Goal: Information Seeking & Learning: Learn about a topic

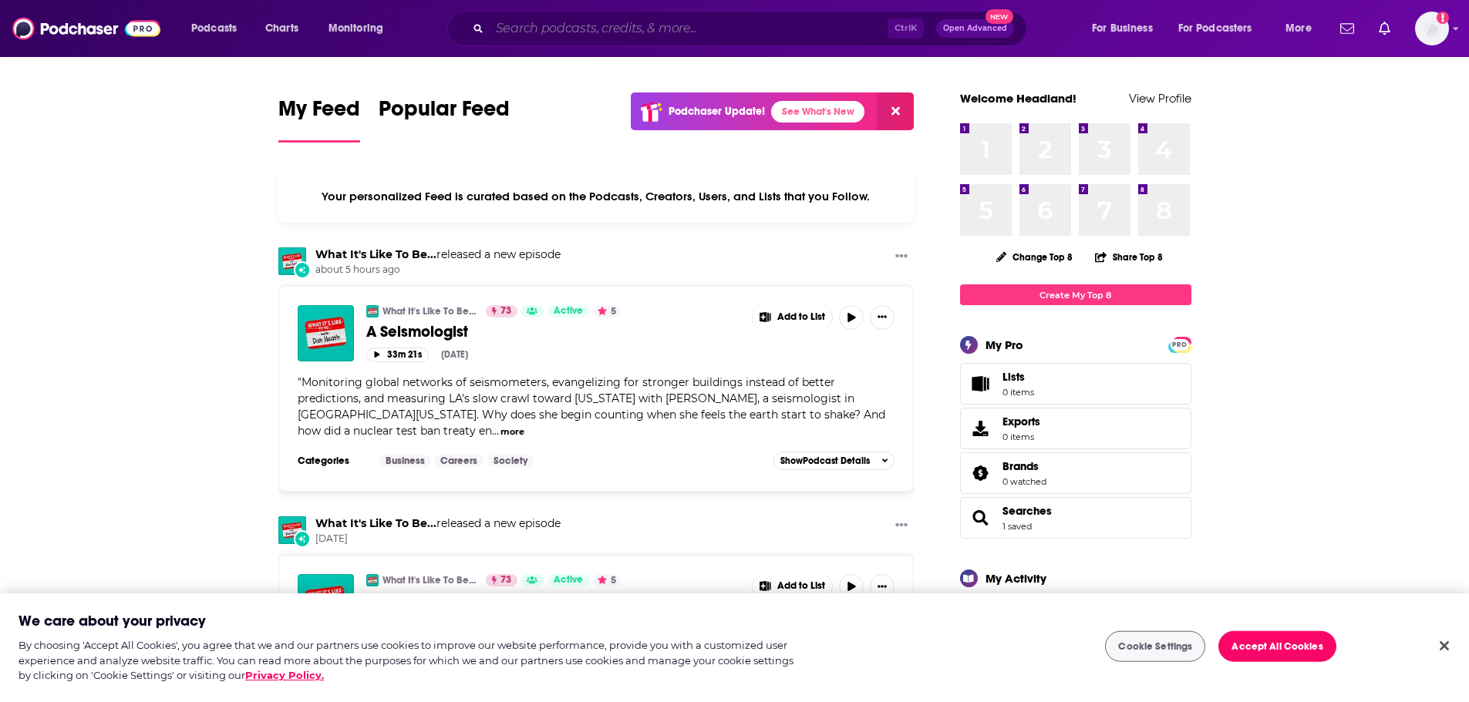
click at [667, 22] on input "Search podcasts, credits, & more..." at bounding box center [689, 28] width 398 height 25
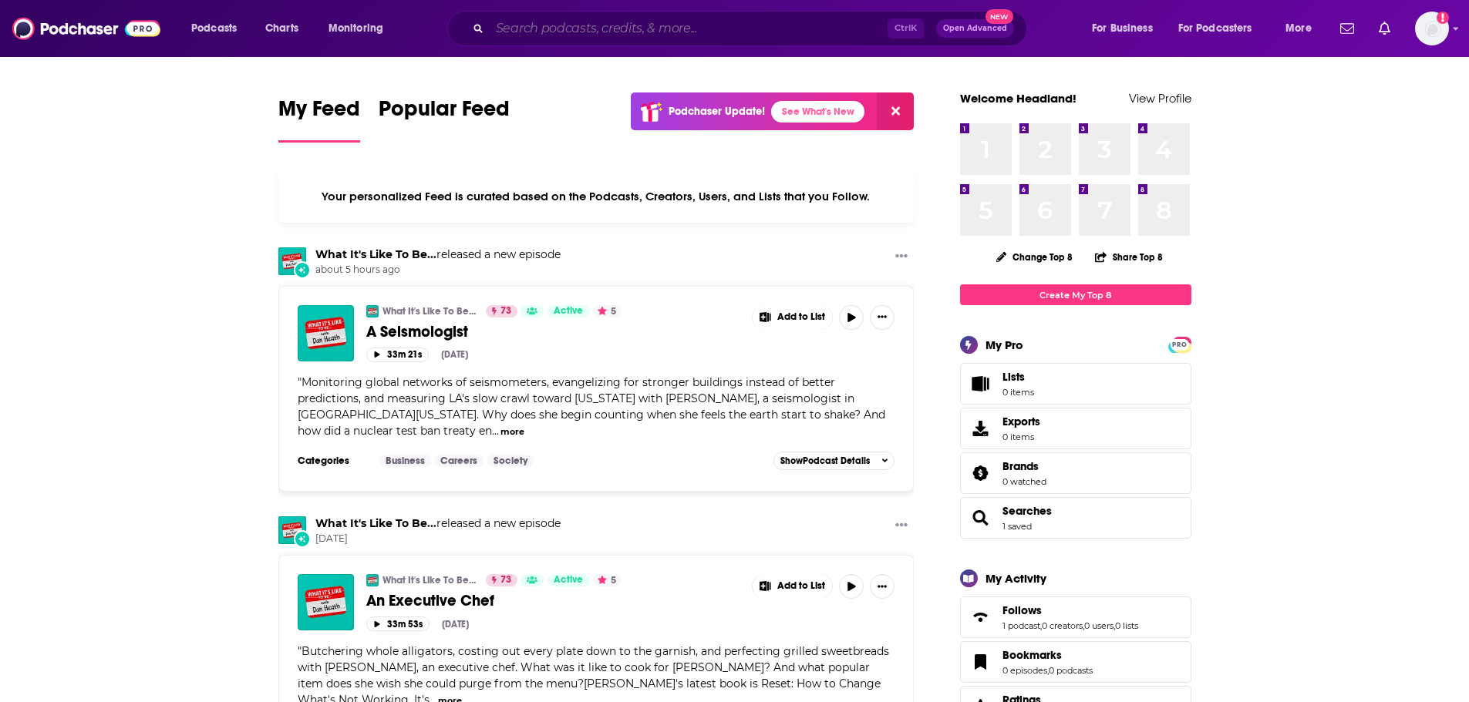
click at [667, 32] on input "Search podcasts, credits, & more..." at bounding box center [689, 28] width 398 height 25
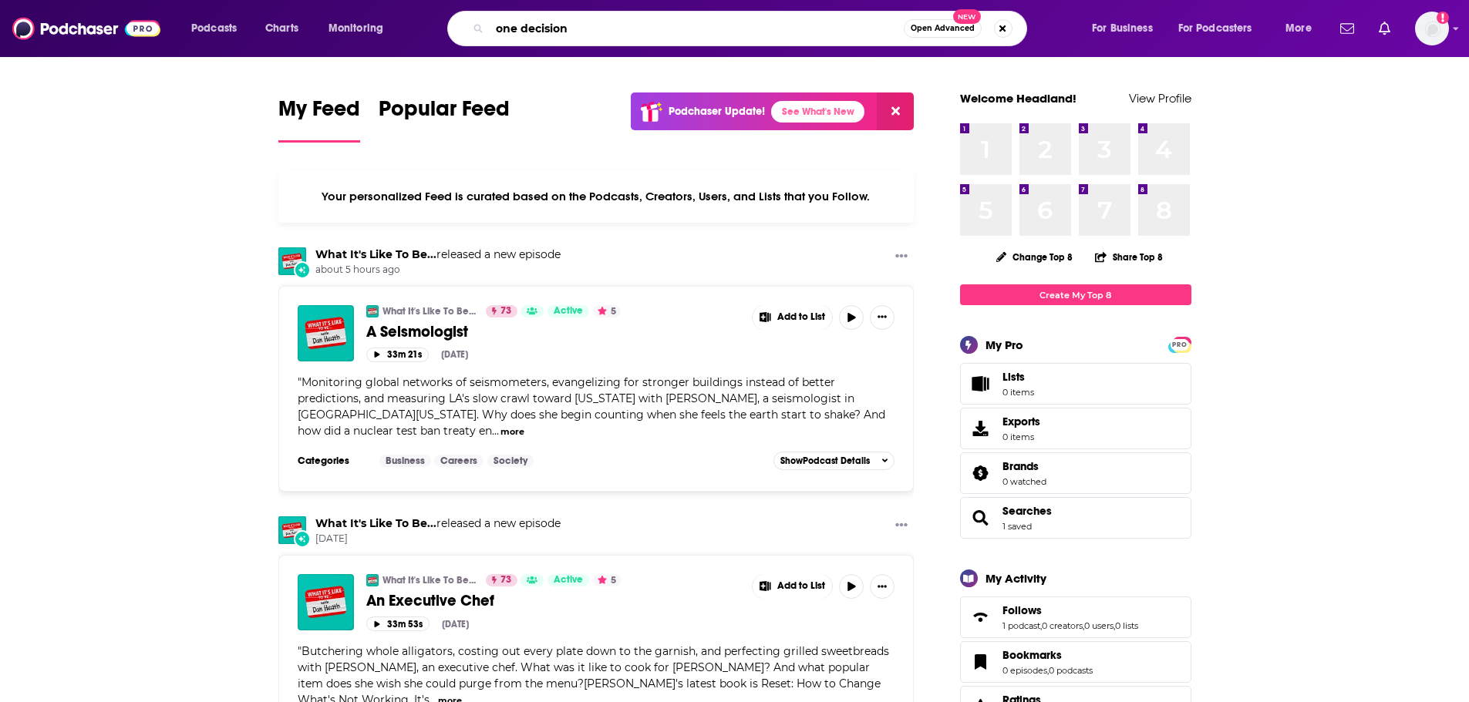
type input "one decision"
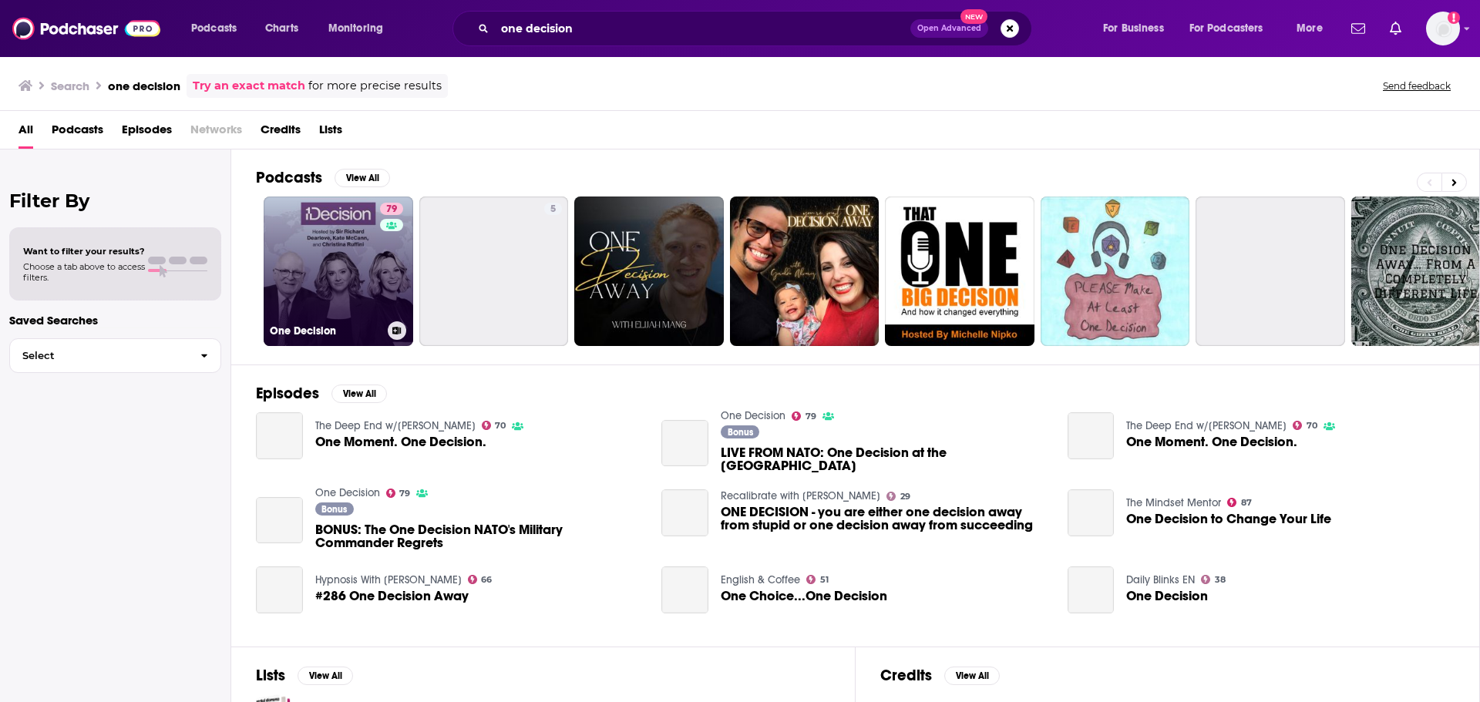
click at [345, 277] on link "79 One Decision" at bounding box center [339, 272] width 150 height 150
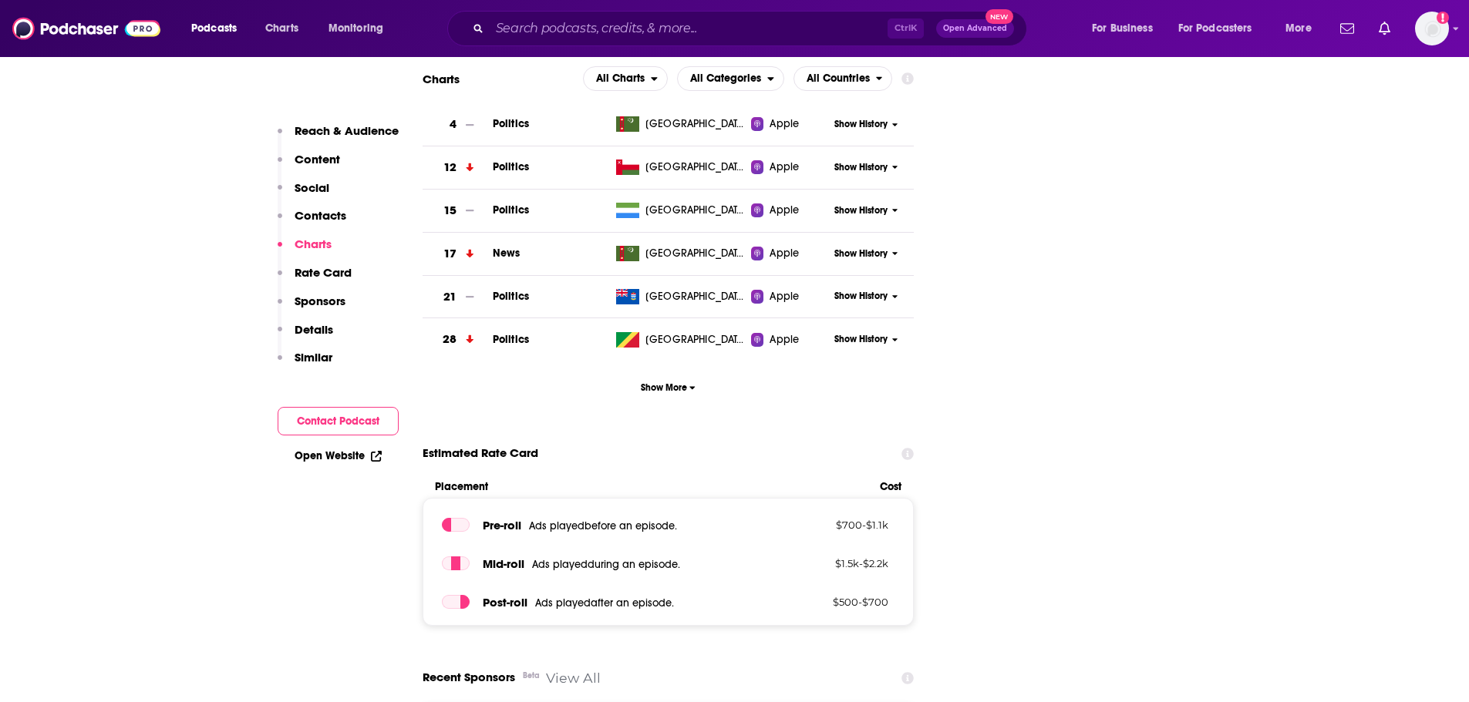
scroll to position [1928, 0]
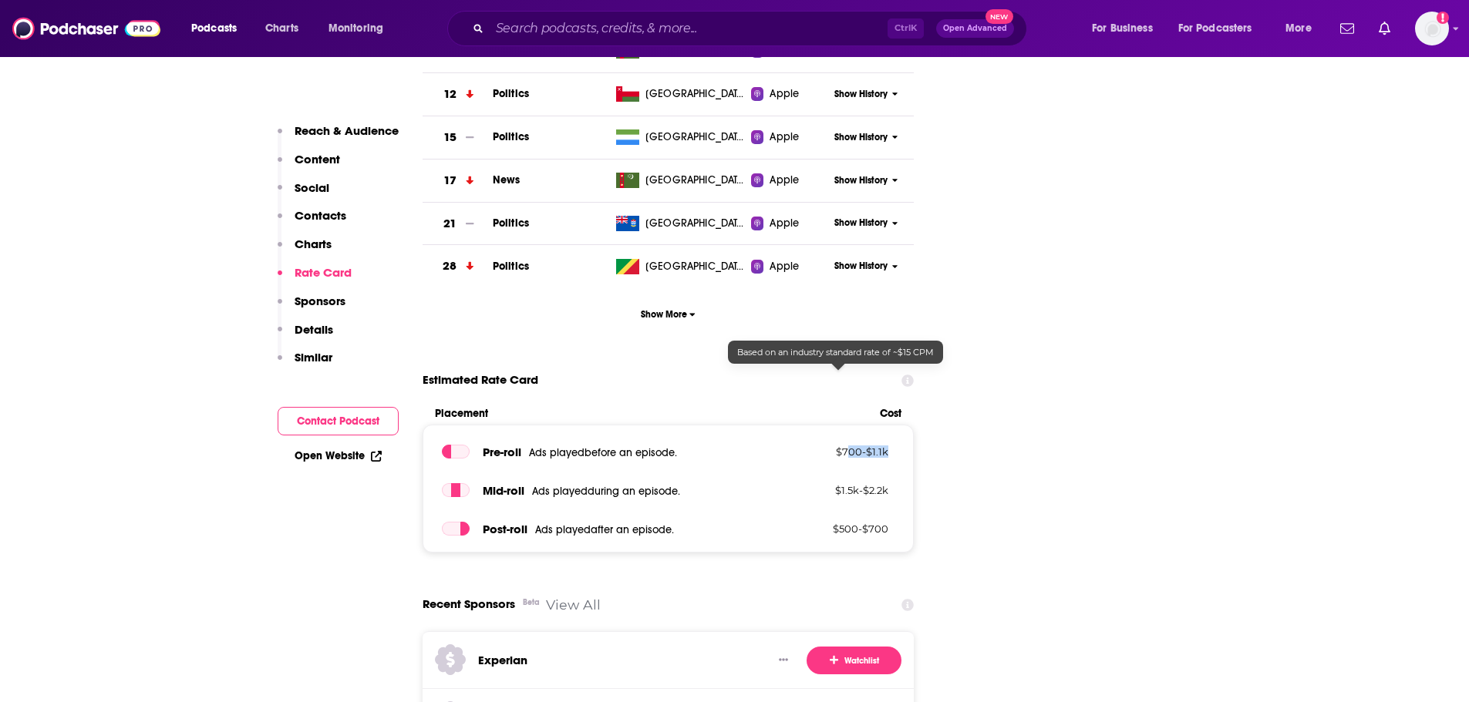
drag, startPoint x: 892, startPoint y: 380, endPoint x: 842, endPoint y: 372, distance: 50.8
click at [842, 444] on div "Pre -roll Ads played before an episode . $ 700 - $ 1.1k" at bounding box center [668, 451] width 453 height 15
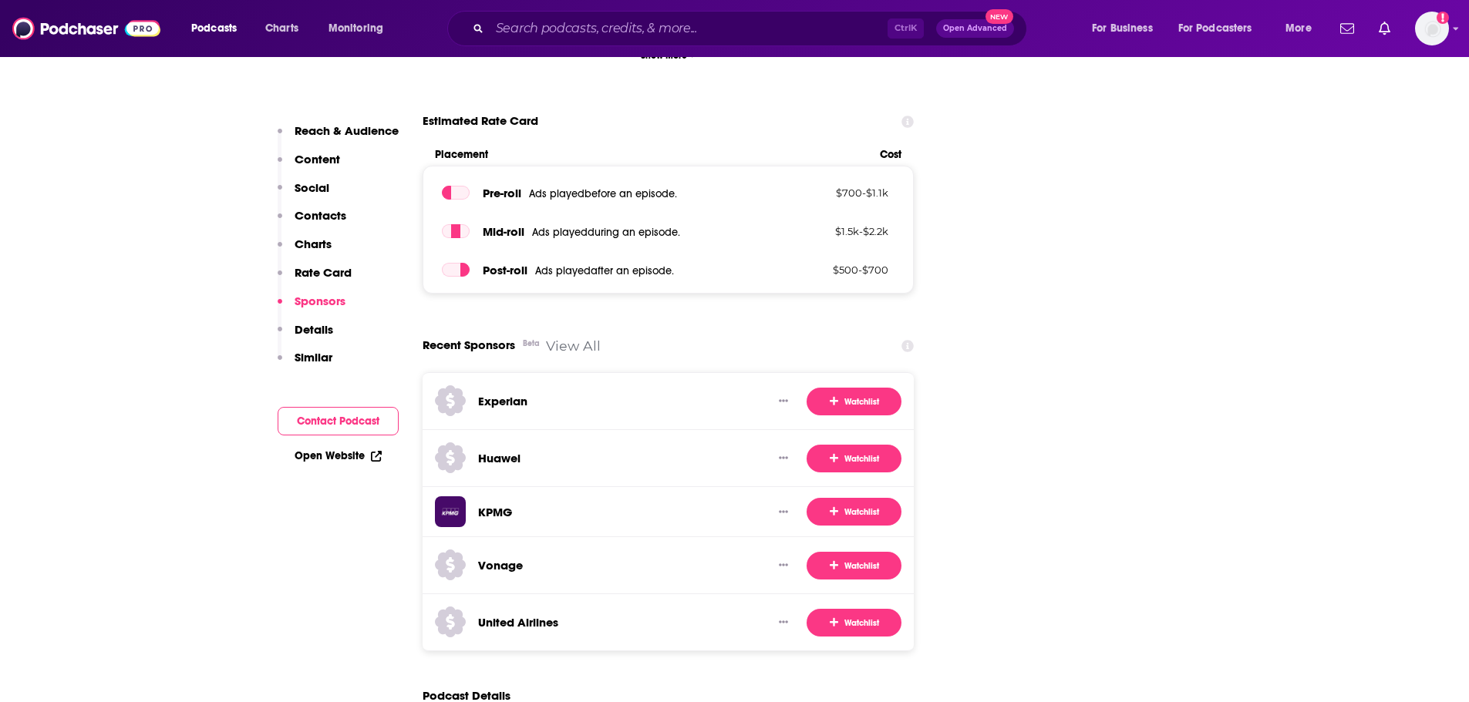
scroll to position [2236, 0]
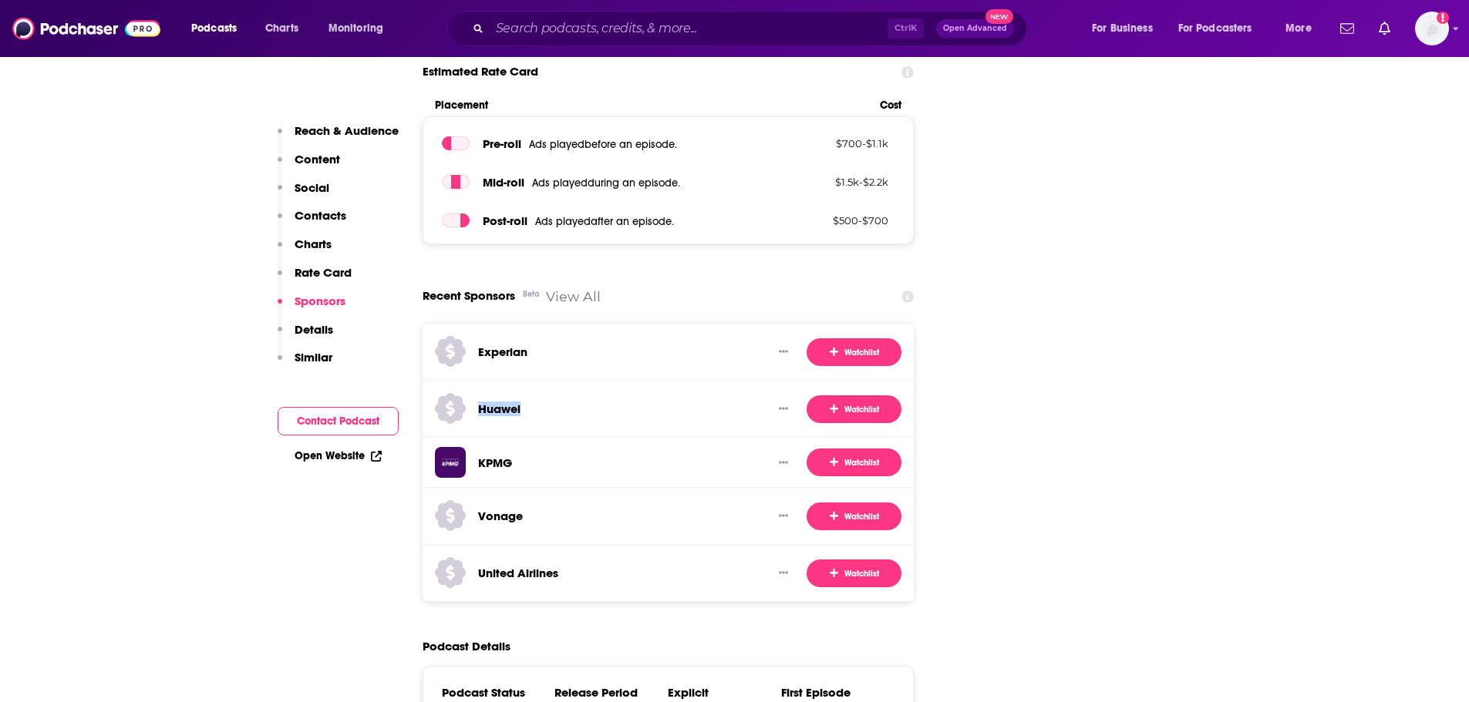
drag, startPoint x: 629, startPoint y: 334, endPoint x: 453, endPoint y: 334, distance: 176.6
click at [453, 390] on div "Huawei" at bounding box center [598, 409] width 326 height 38
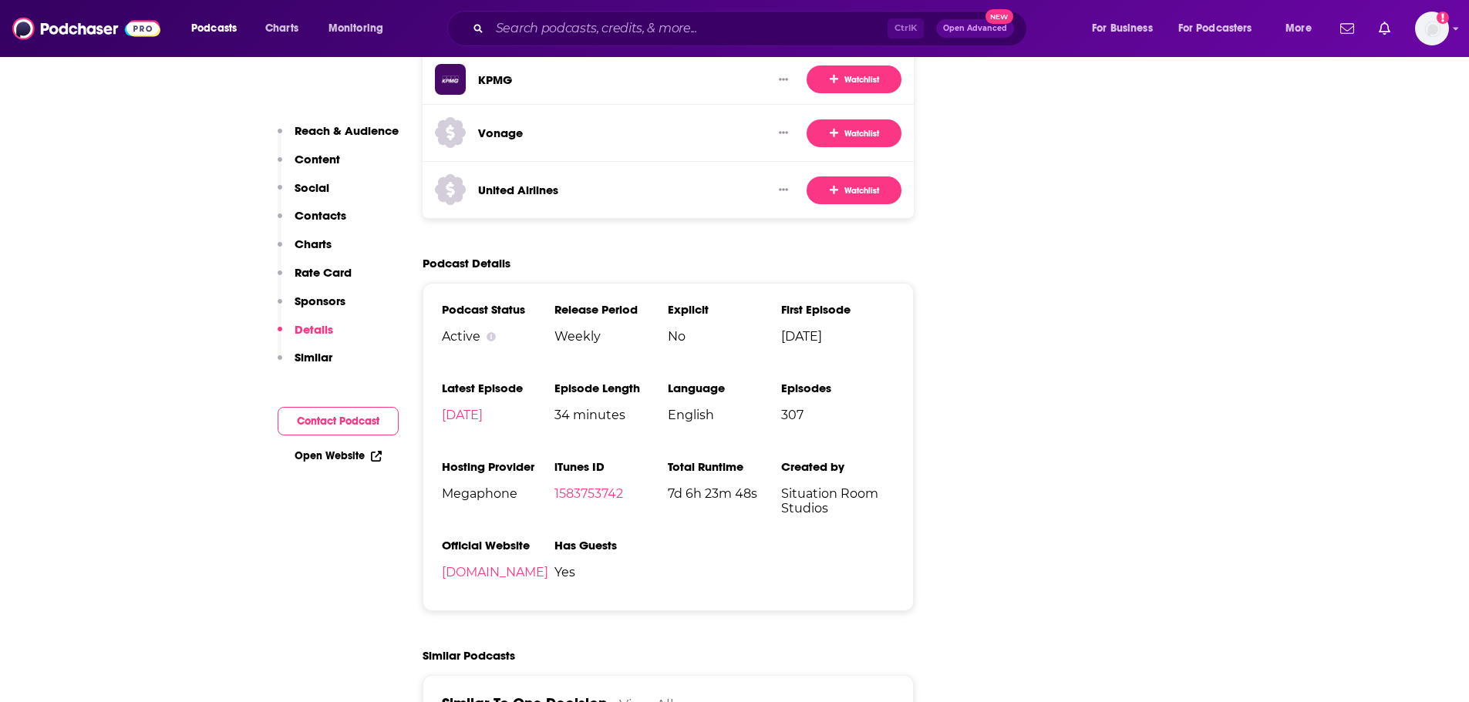
scroll to position [2621, 0]
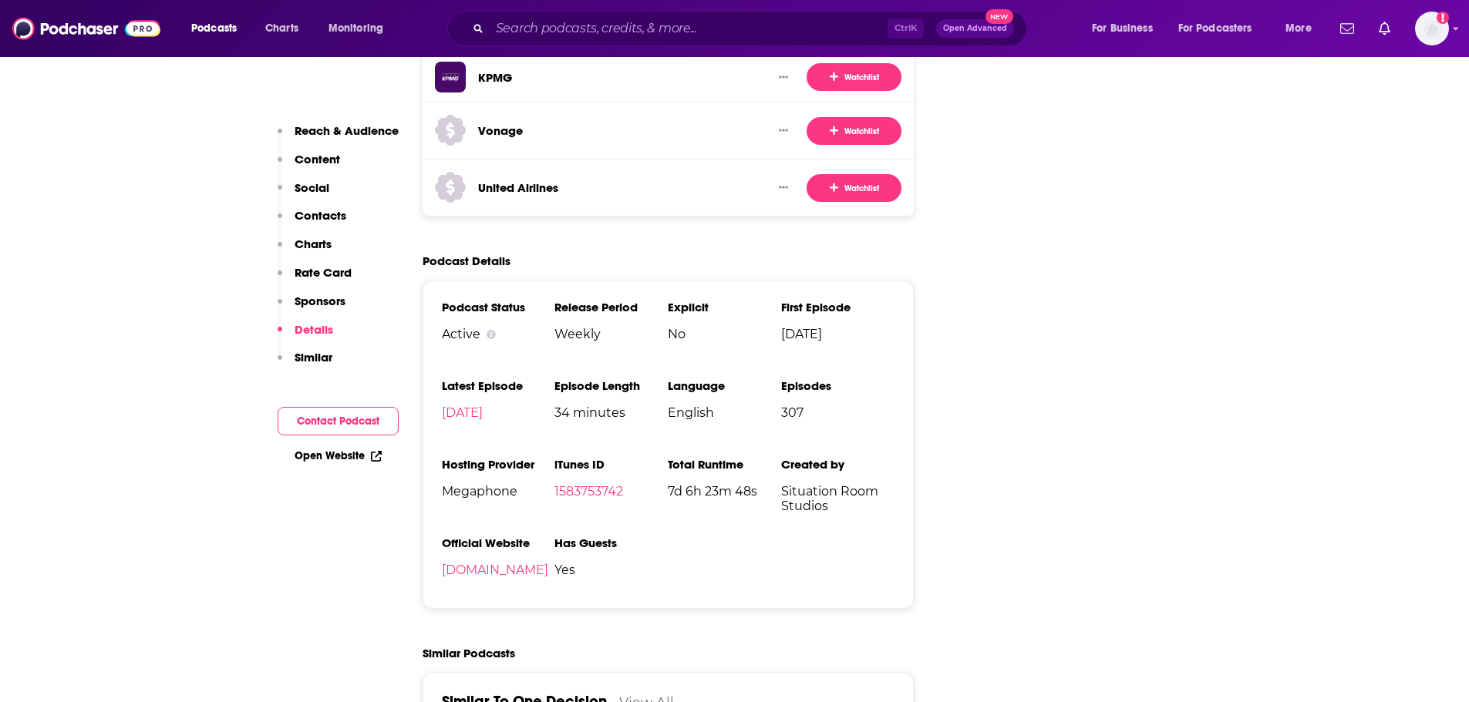
drag, startPoint x: 672, startPoint y: 265, endPoint x: 864, endPoint y: 276, distance: 193.1
click at [864, 300] on ul "Podcast Status Active Release Period Weekly Explicit No First Episode [DATE] La…" at bounding box center [668, 445] width 453 height 290
click at [864, 300] on li "First Episode [DATE]" at bounding box center [837, 327] width 113 height 54
drag, startPoint x: 894, startPoint y: 266, endPoint x: 764, endPoint y: 258, distance: 130.6
click at [764, 300] on ul "Podcast Status Active Release Period Weekly Explicit No First Episode [DATE] La…" at bounding box center [668, 445] width 453 height 290
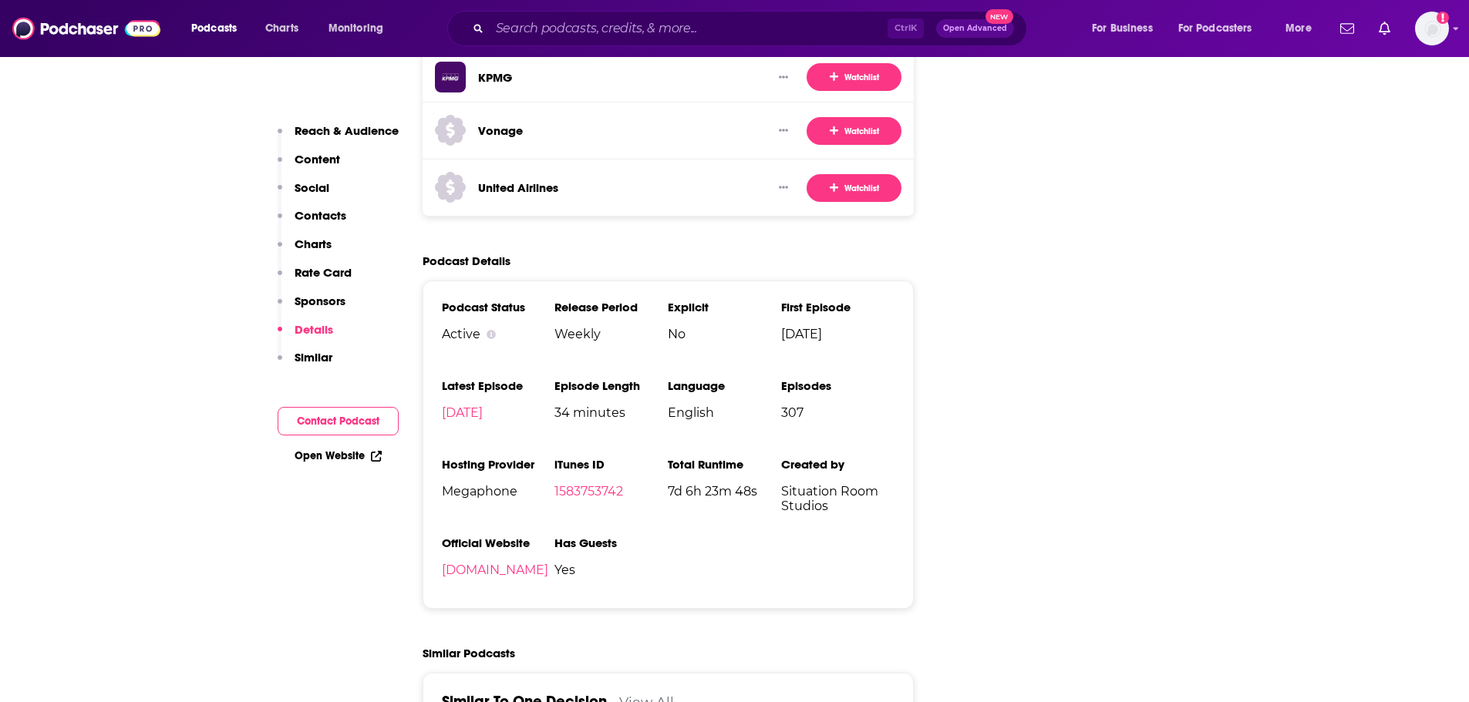
click at [774, 379] on h3 "Language" at bounding box center [724, 386] width 113 height 15
click at [518, 484] on span "Megaphone" at bounding box center [498, 491] width 113 height 15
click at [492, 484] on span "Megaphone" at bounding box center [498, 491] width 113 height 15
drag, startPoint x: 772, startPoint y: 407, endPoint x: 834, endPoint y: 444, distance: 72.6
click at [834, 444] on ul "Podcast Status Active Release Period Weekly Explicit No First Episode [DATE] La…" at bounding box center [668, 445] width 453 height 290
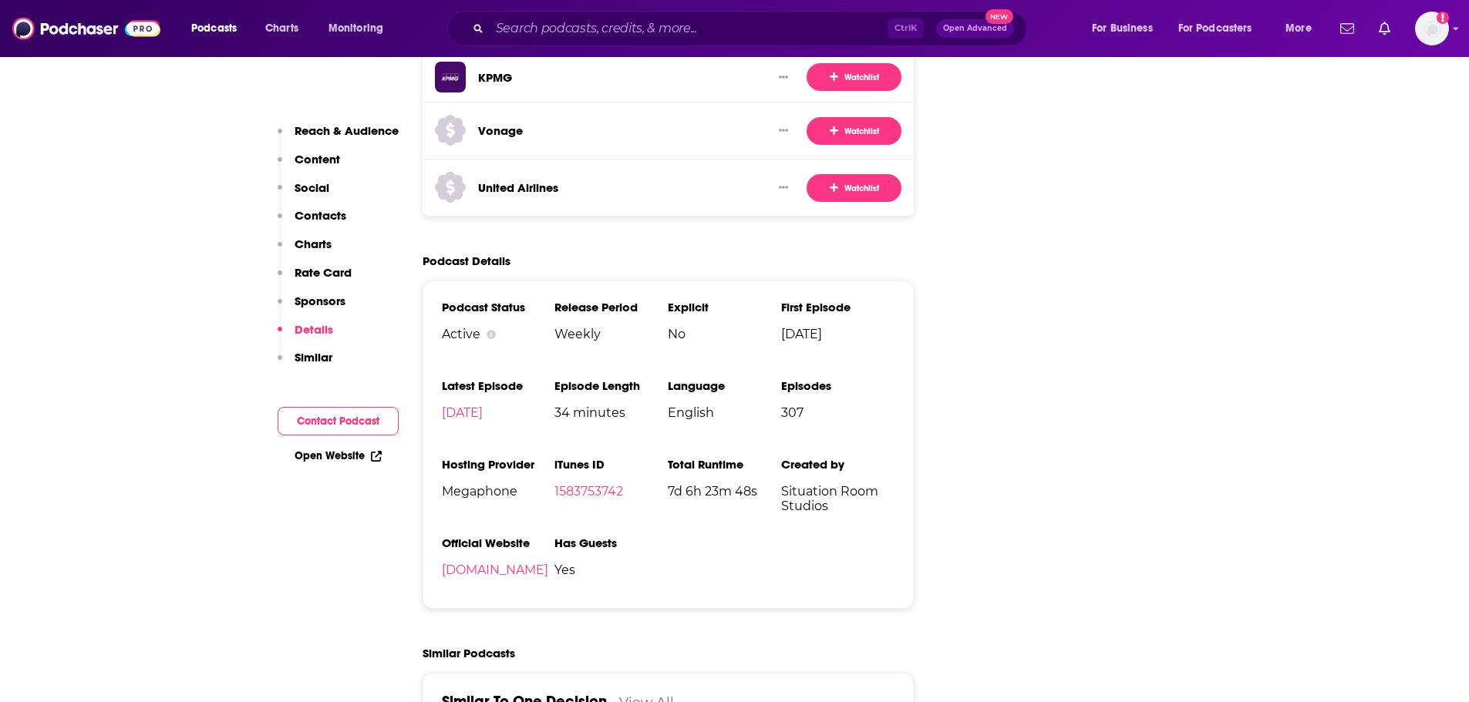
click at [834, 457] on li "Created by Situation Room Studios" at bounding box center [837, 496] width 113 height 79
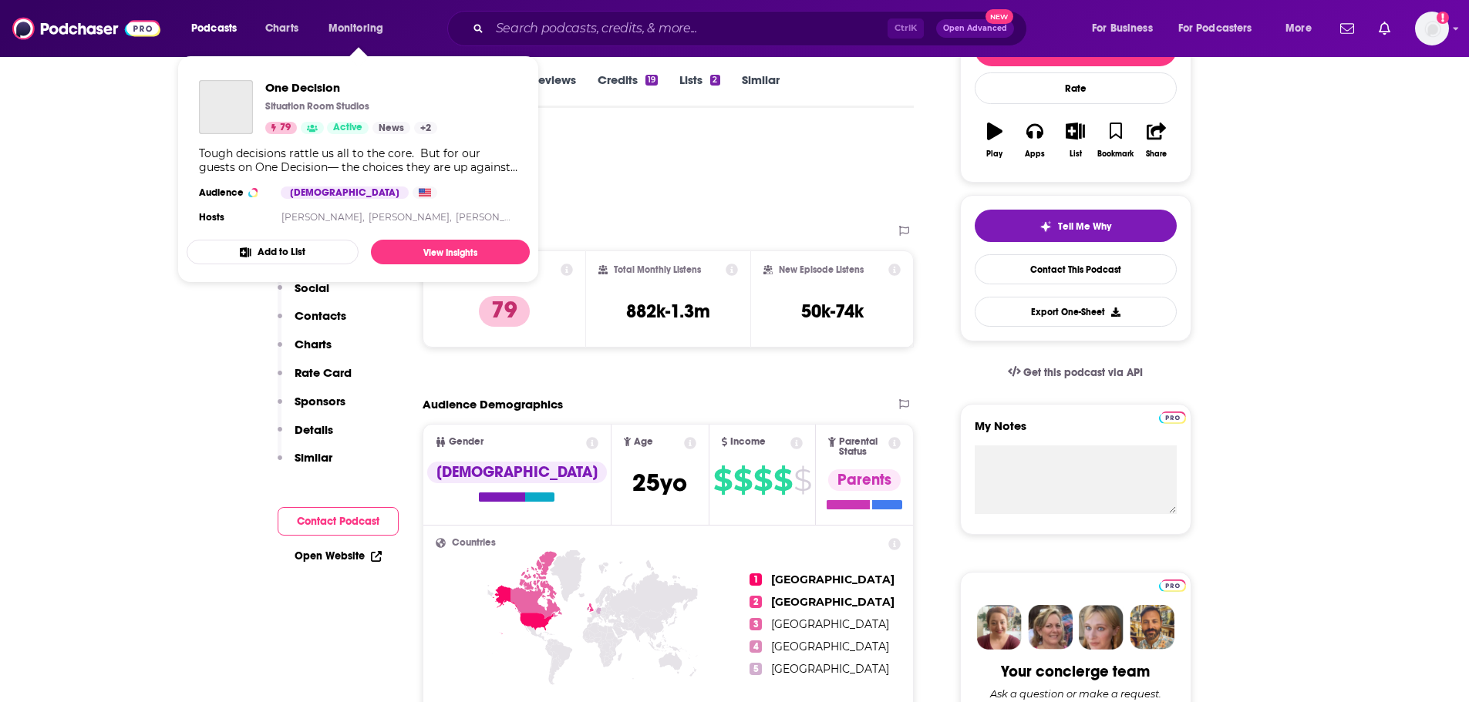
scroll to position [231, 0]
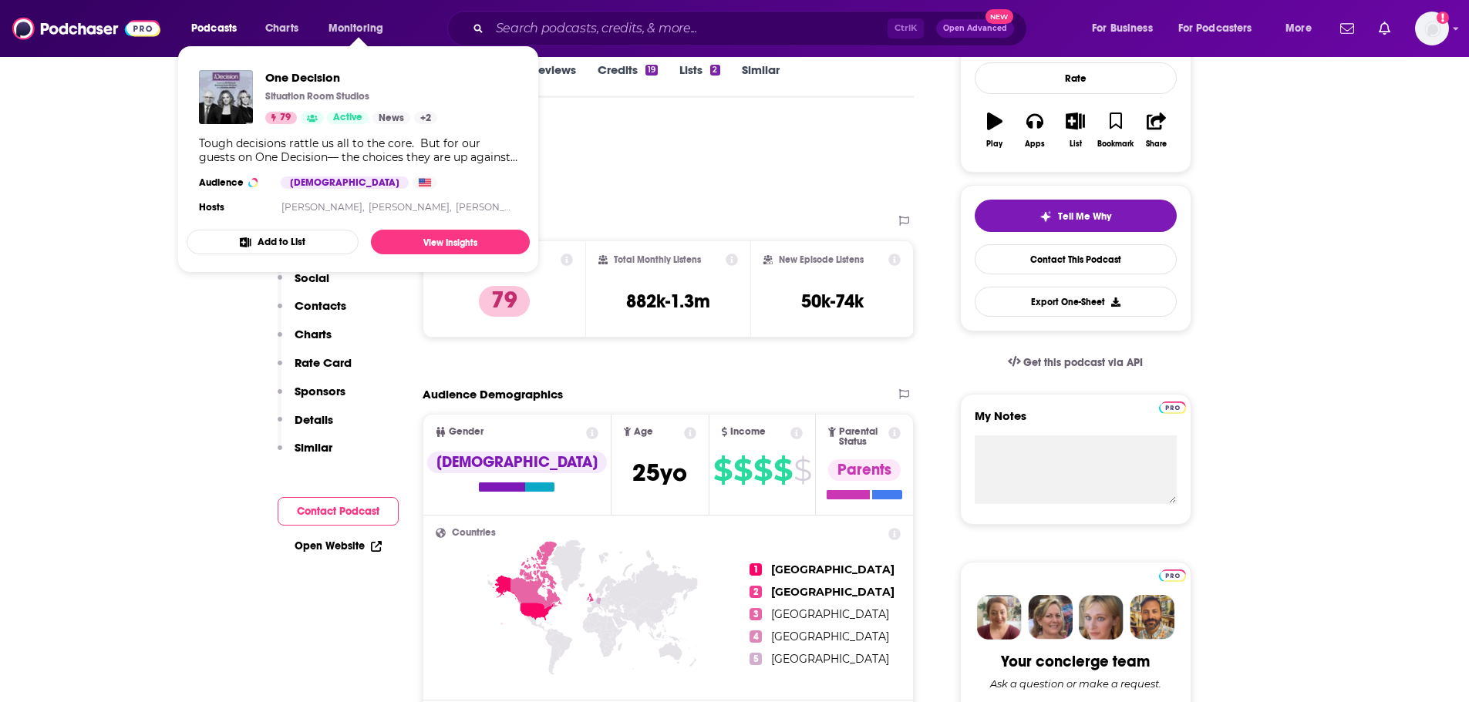
click at [763, 197] on div "Podcast Insights" at bounding box center [590, 162] width 624 height 79
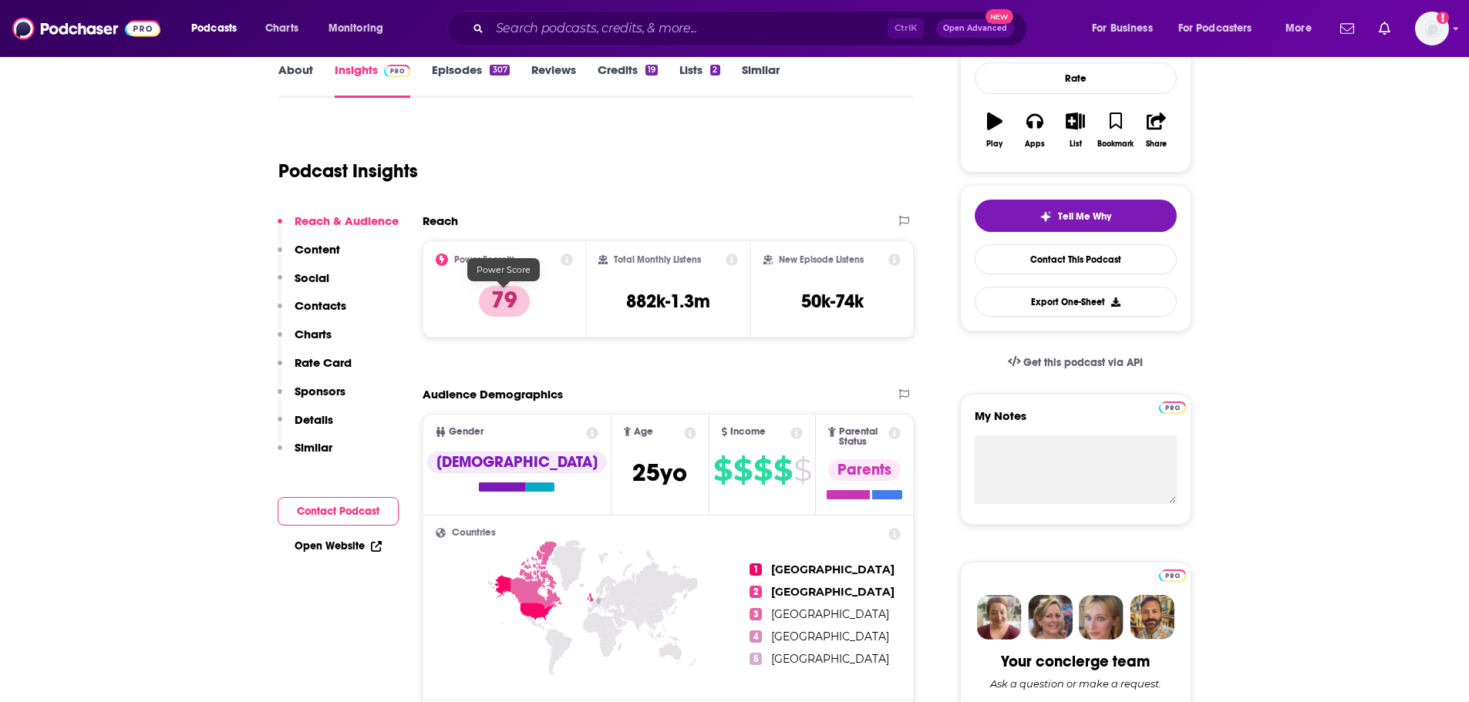
click at [500, 309] on p "79" at bounding box center [504, 301] width 51 height 31
click at [567, 258] on icon at bounding box center [567, 260] width 12 height 12
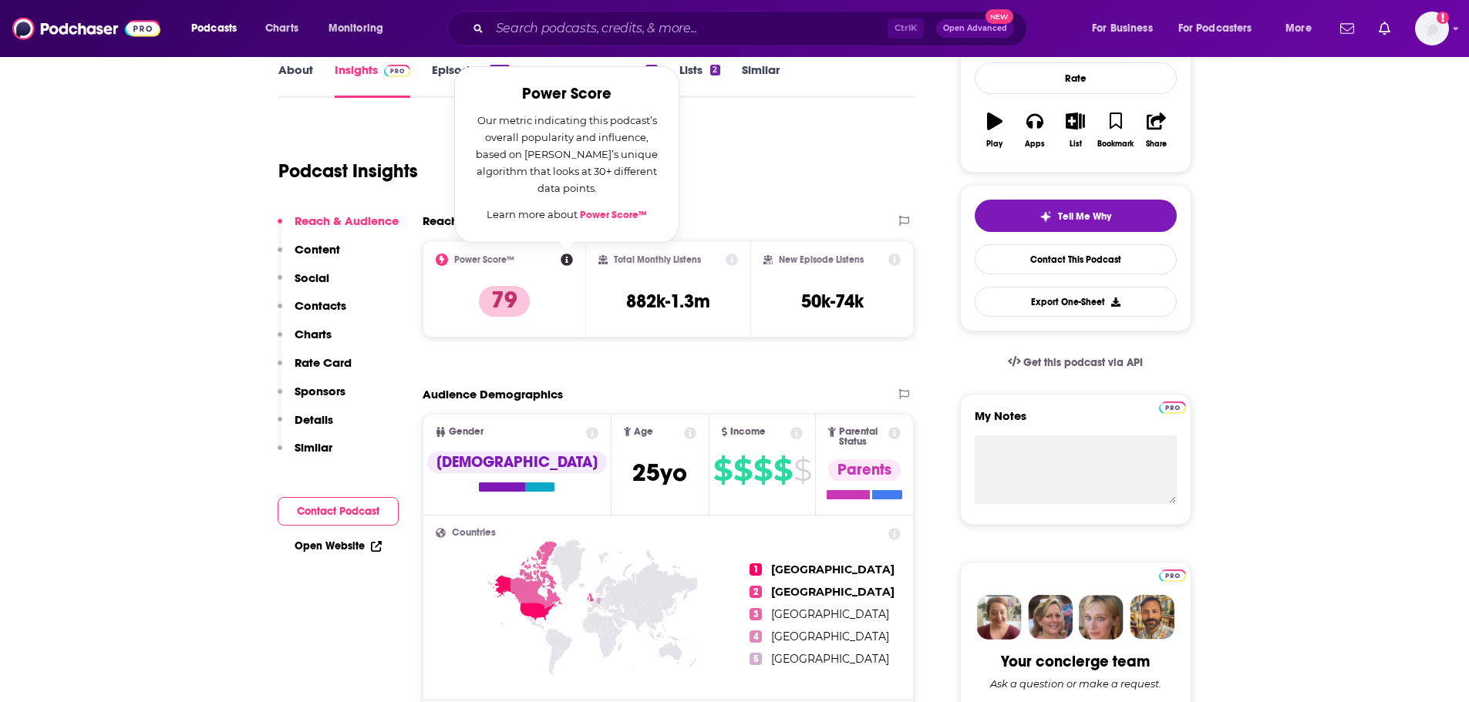
click at [797, 161] on div "Podcast Insights" at bounding box center [590, 162] width 624 height 79
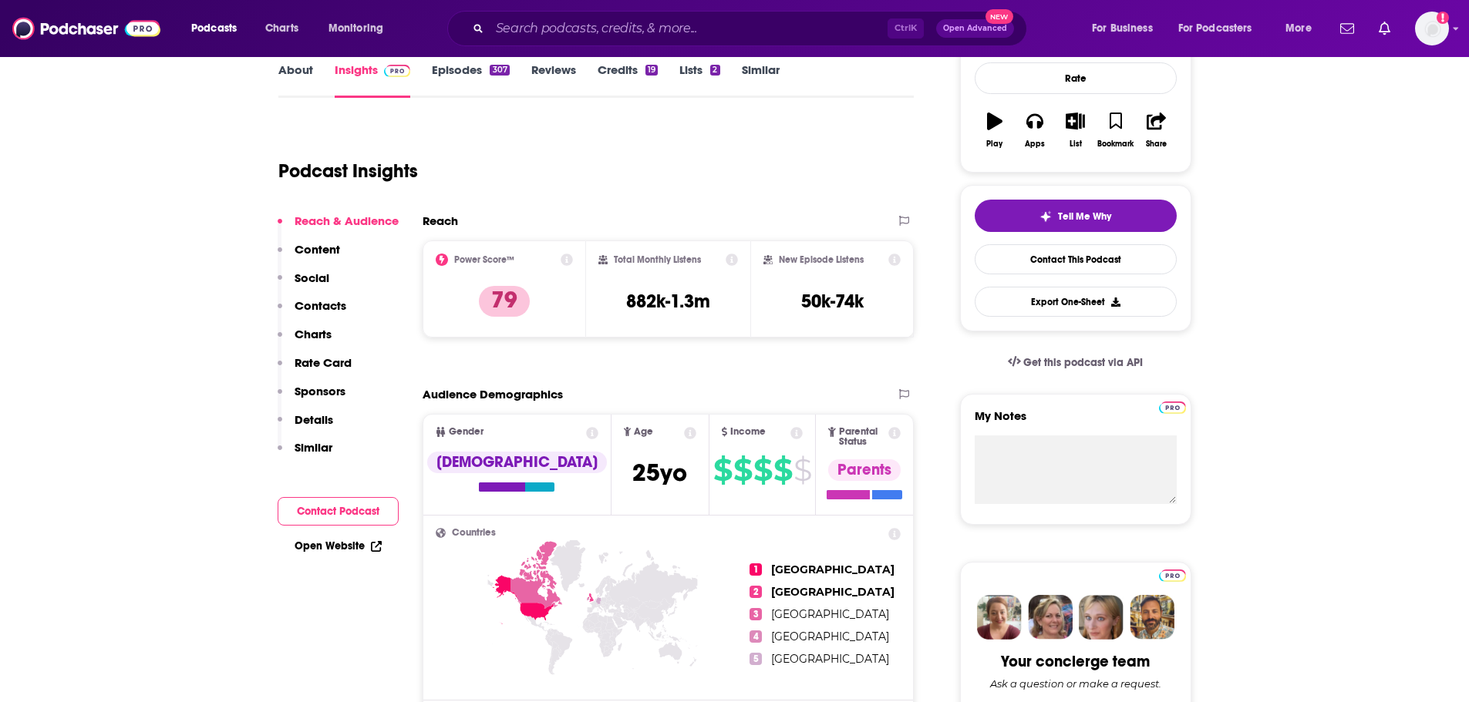
click at [686, 290] on h3 "882k-1.3m" at bounding box center [668, 301] width 84 height 23
drag, startPoint x: 736, startPoint y: 301, endPoint x: 621, endPoint y: 306, distance: 115.0
click at [621, 306] on div "Total Monthly Listens 882k-1.3m" at bounding box center [668, 289] width 140 height 71
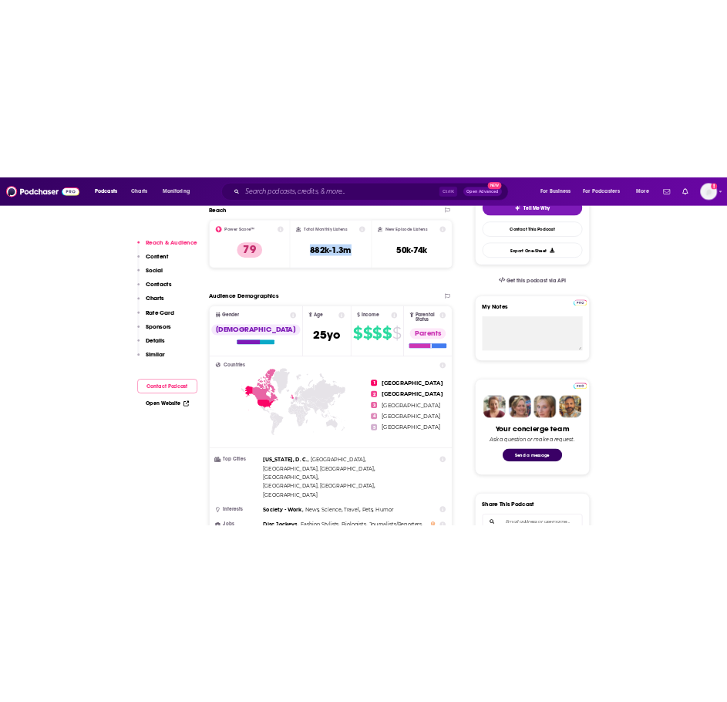
scroll to position [308, 0]
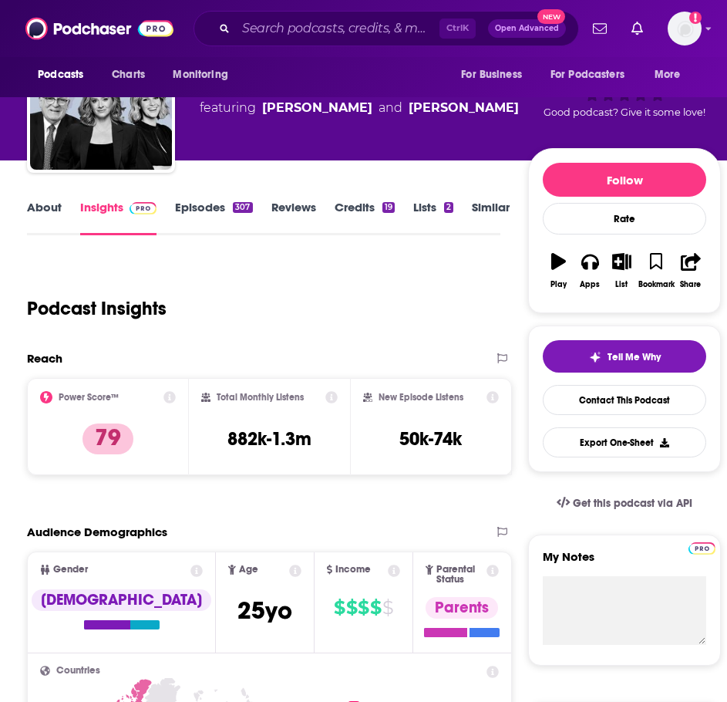
scroll to position [77, 0]
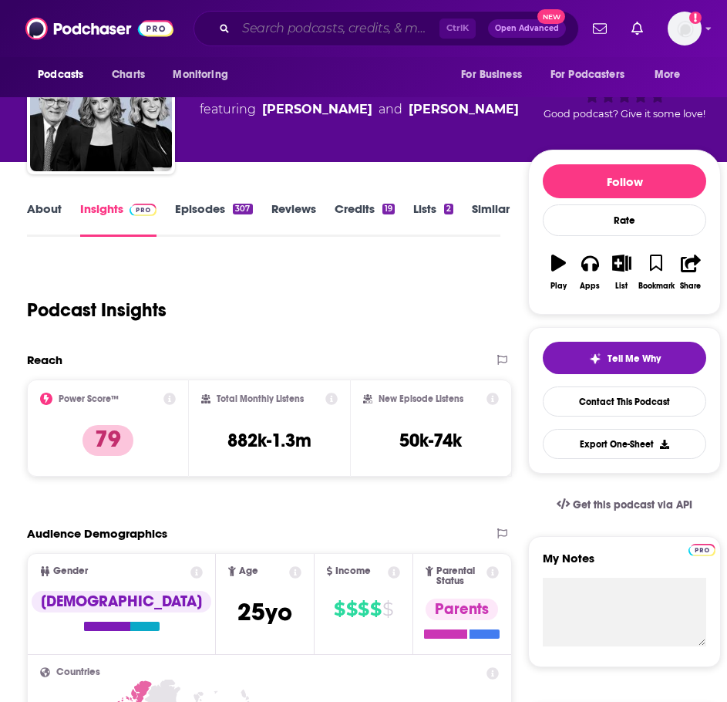
click at [332, 25] on input "Search podcasts, credits, & more..." at bounding box center [338, 28] width 204 height 25
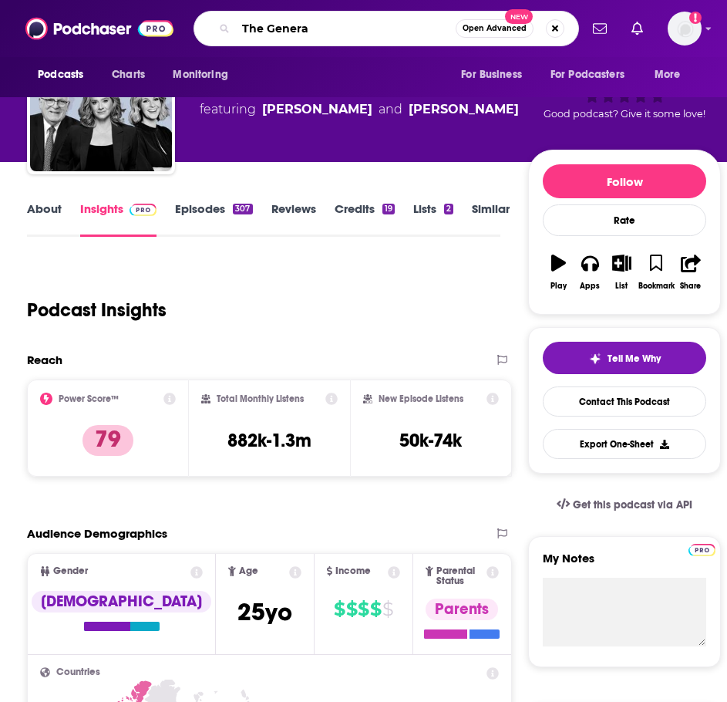
type input "The General"
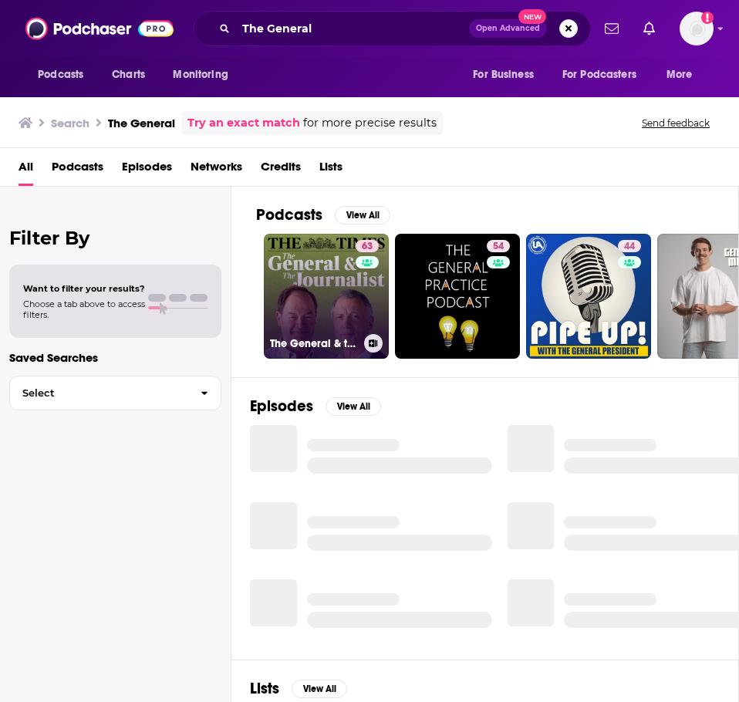
click at [315, 298] on link "63 The General & the Journalist" at bounding box center [326, 296] width 125 height 125
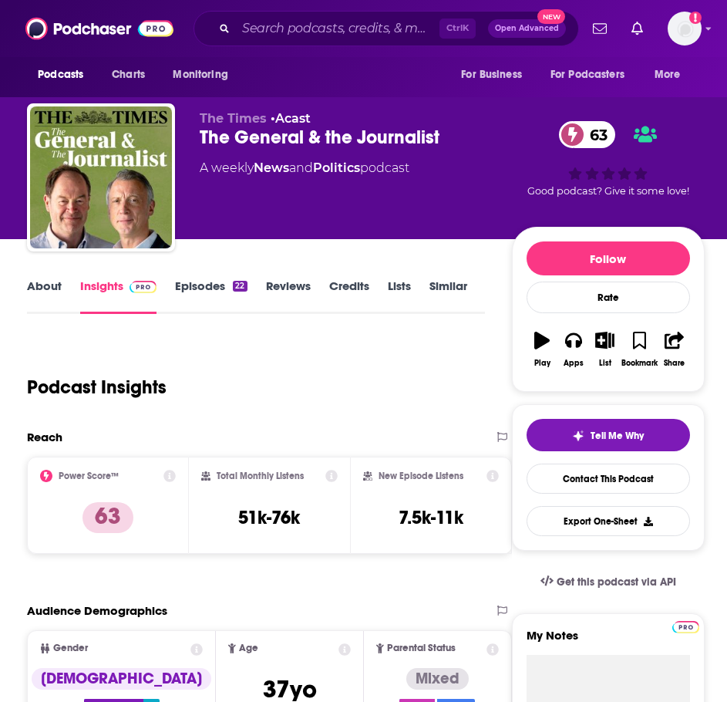
scroll to position [154, 0]
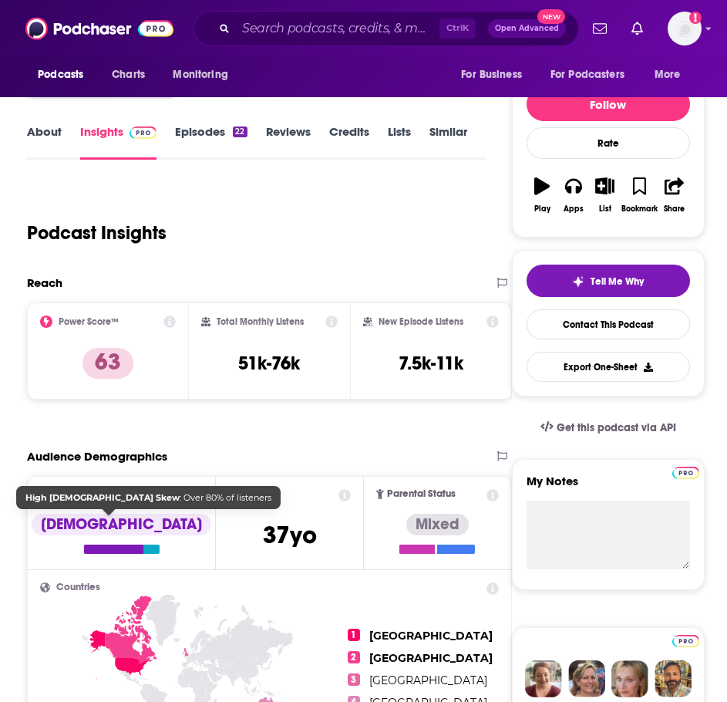
click at [135, 544] on div at bounding box center [122, 548] width 76 height 9
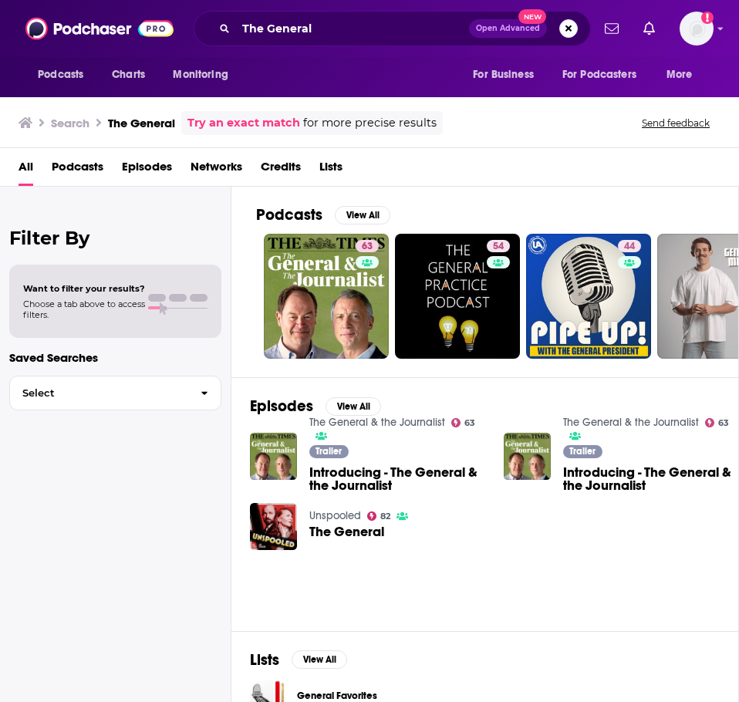
click at [405, 422] on link "The General & the Journalist" at bounding box center [377, 422] width 136 height 13
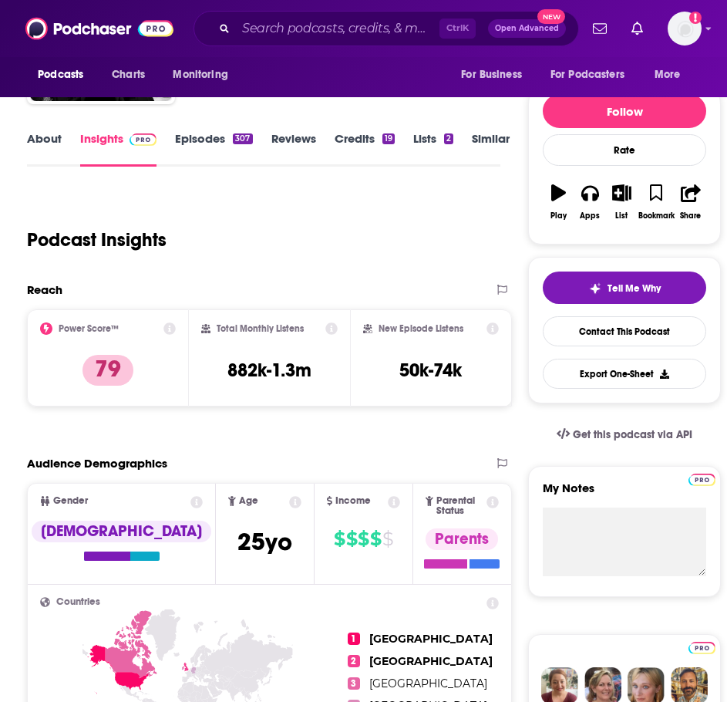
scroll to position [154, 0]
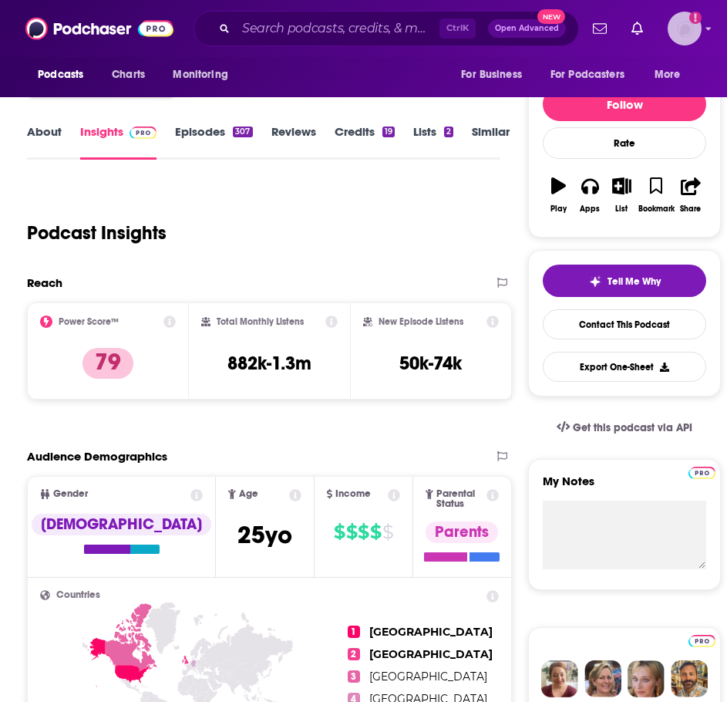
click at [701, 30] on img "Logged in as headlandconsultancy" at bounding box center [685, 29] width 34 height 34
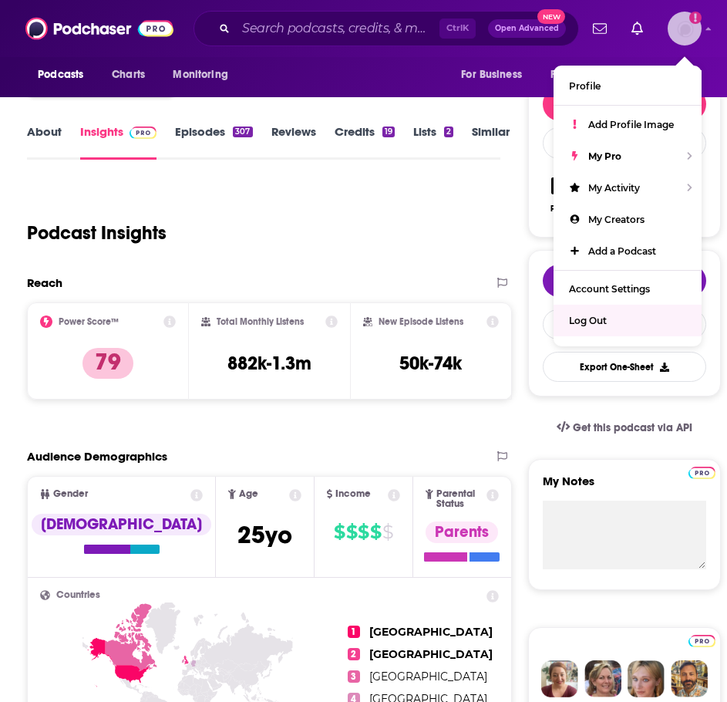
click at [613, 322] on div "Log Out" at bounding box center [628, 321] width 148 height 32
